Goal: Information Seeking & Learning: Stay updated

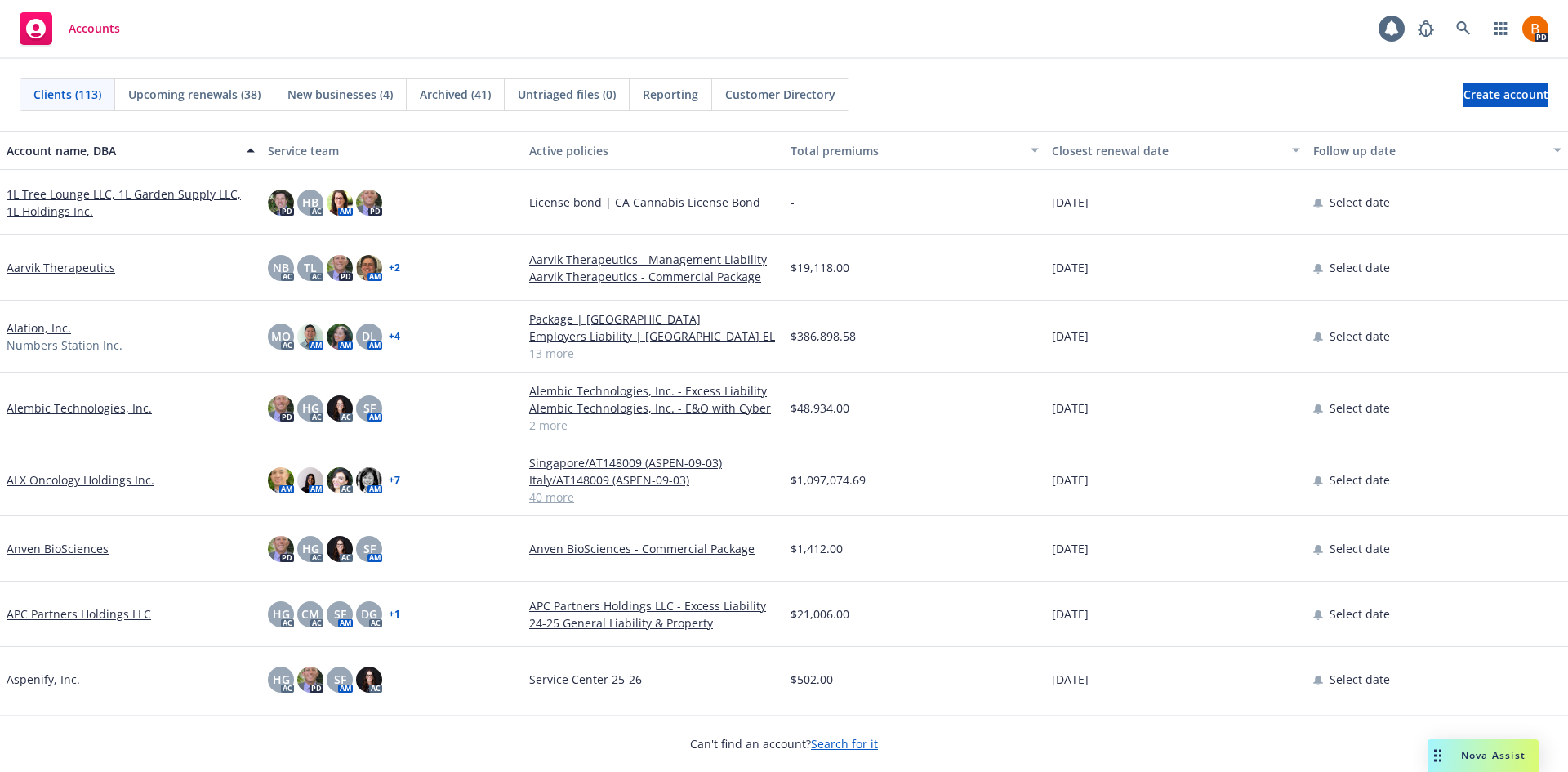
drag, startPoint x: 236, startPoint y: 100, endPoint x: 229, endPoint y: 108, distance: 10.6
click at [236, 100] on span "Upcoming renewals (38)" at bounding box center [194, 94] width 132 height 17
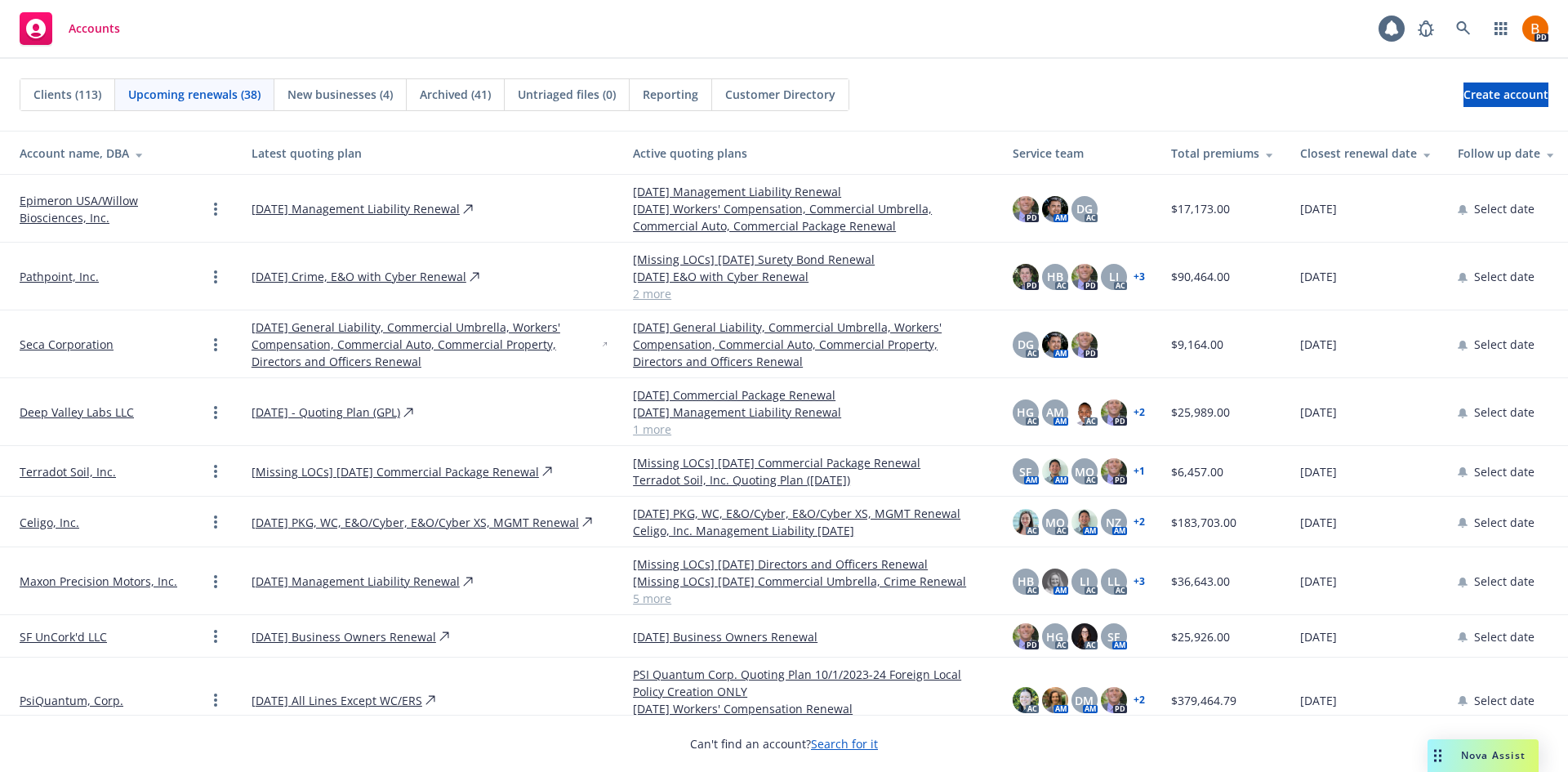
click at [1366, 152] on div "Closest renewal date" at bounding box center [1366, 153] width 131 height 17
